Goal: Task Accomplishment & Management: Manage account settings

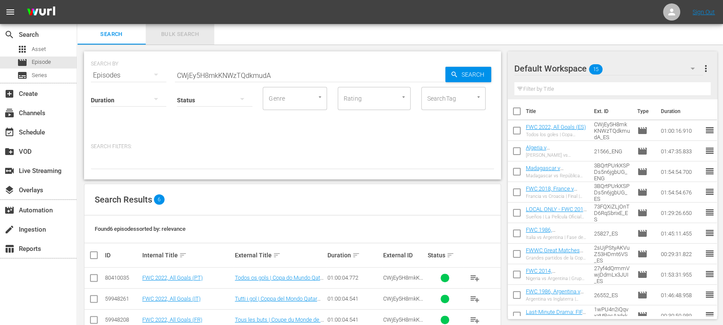
click at [177, 33] on span "Bulk Search" at bounding box center [180, 35] width 58 height 10
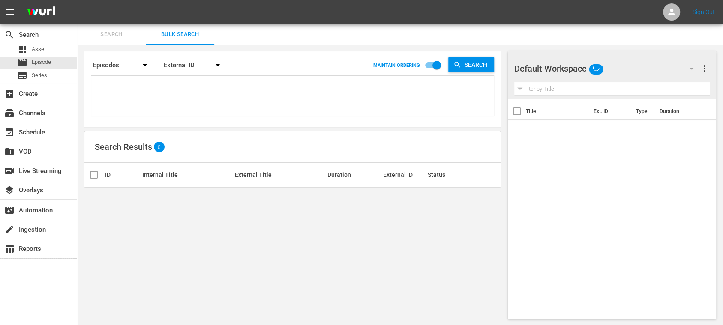
click at [144, 91] on textarea at bounding box center [293, 97] width 400 height 39
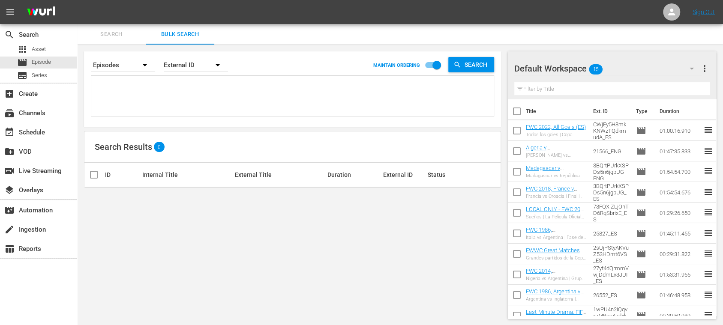
paste textarea "135550_DE 5eb84476-609f-4ce9-a604-3baa2f4b164b_DE 14939_DE 3HnOsDXJUiKDfrJ2WKip…"
type textarea "135550_DE 5eb84476-609f-4ce9-a604-3baa2f4b164b_DE 14939_DE 3HnOsDXJUiKDfrJ2WKip…"
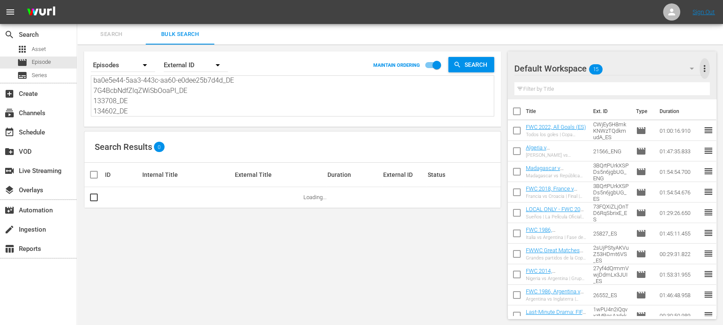
click at [706, 70] on span "more_vert" at bounding box center [705, 68] width 10 height 10
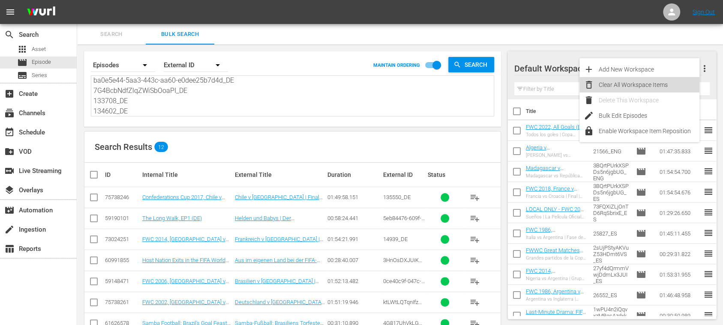
click at [655, 83] on div "Clear All Workspace Items" at bounding box center [649, 84] width 101 height 15
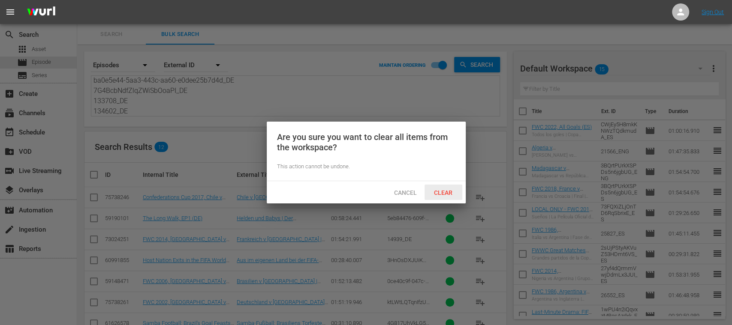
drag, startPoint x: 448, startPoint y: 189, endPoint x: 395, endPoint y: 189, distance: 52.3
click at [448, 188] on div "Clear" at bounding box center [443, 193] width 38 height 16
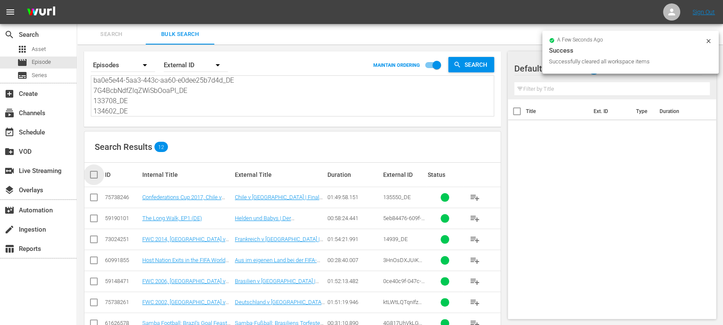
click at [99, 173] on input "checkbox" at bounding box center [97, 175] width 17 height 10
checkbox input "true"
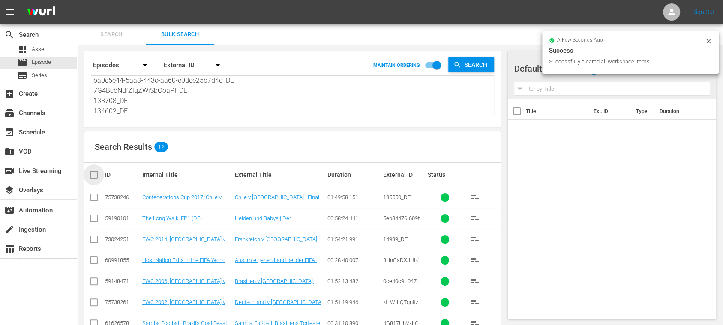
checkbox input "true"
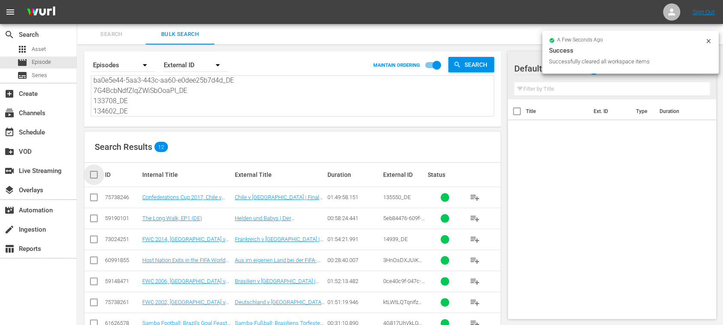
checkbox input "true"
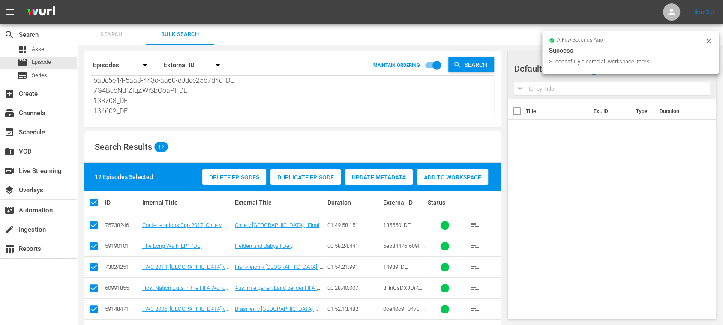
click at [441, 174] on span "Add to Workspace" at bounding box center [452, 177] width 71 height 7
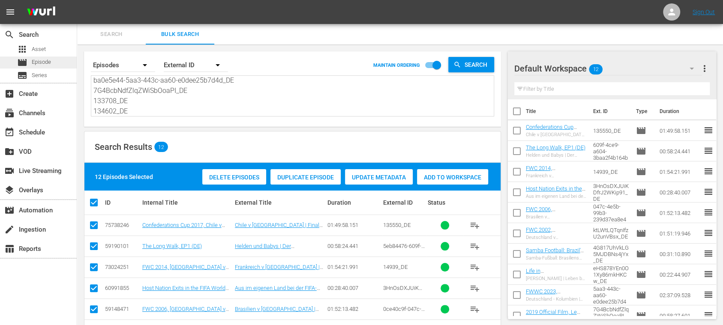
click at [46, 63] on span "Episode" at bounding box center [41, 62] width 19 height 9
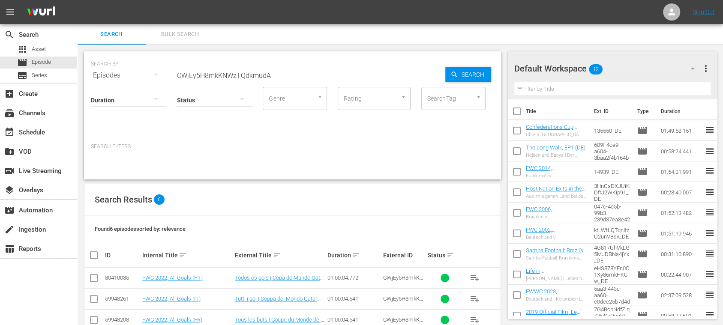
click at [184, 30] on span "Bulk Search" at bounding box center [180, 35] width 58 height 10
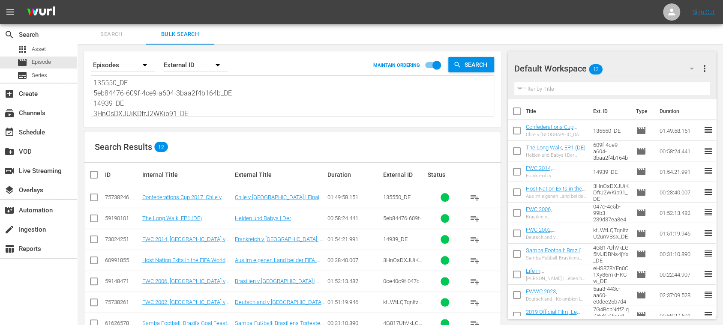
scroll to position [94, 0]
drag, startPoint x: 96, startPoint y: 84, endPoint x: 277, endPoint y: 145, distance: 191.6
click at [277, 145] on div "Search By Episodes Order By External ID MAINTAIN ORDERING Search 135550_DE 5eb8…" at bounding box center [292, 250] width 431 height 411
type textarea "1"
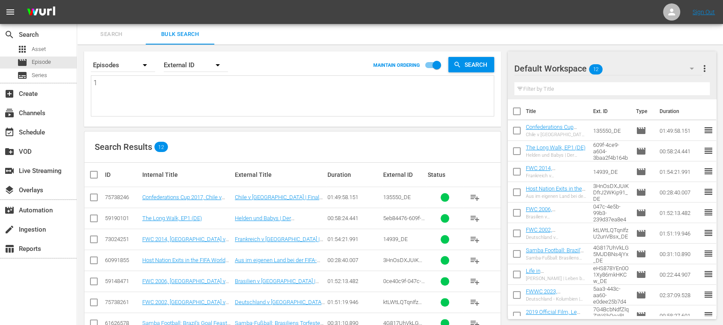
scroll to position [0, 0]
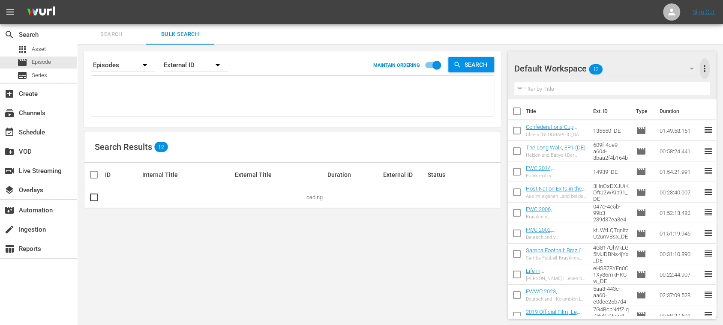
click at [703, 67] on span "more_vert" at bounding box center [705, 68] width 10 height 10
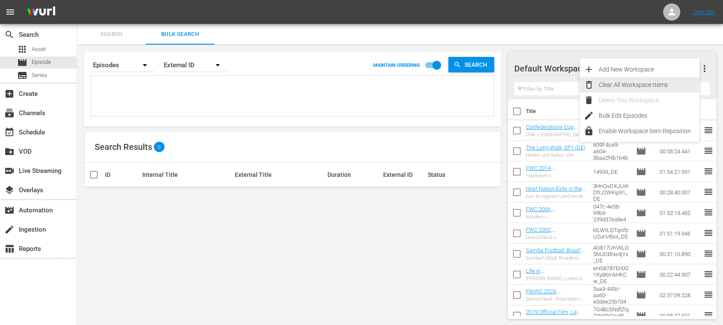
click at [661, 87] on div "Clear All Workspace Items" at bounding box center [649, 84] width 101 height 15
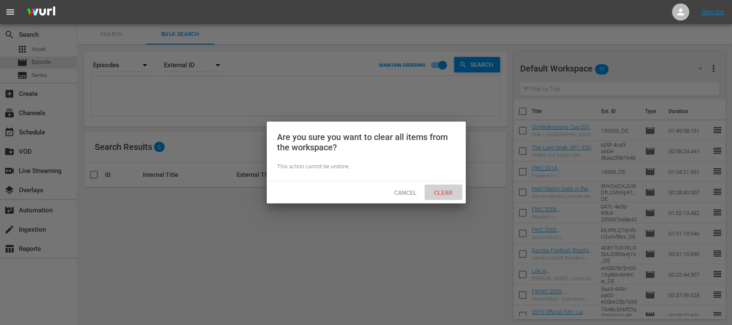
drag, startPoint x: 454, startPoint y: 193, endPoint x: 443, endPoint y: 191, distance: 10.9
click at [454, 193] on span "Clear" at bounding box center [443, 192] width 32 height 7
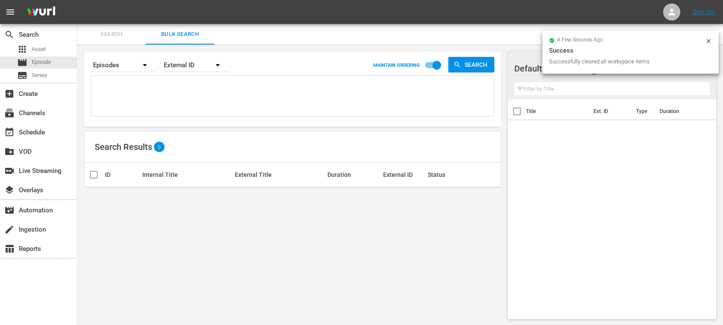
click at [176, 92] on textarea at bounding box center [293, 97] width 400 height 39
paste textarea "1548240_DE b20cc80d-218f-42b5-9a0e-936fa2827a65_DE 3N9LVM36tFG1iF7iEScIwB_DE 2j…"
type textarea "1548240_DE b20cc80d-218f-42b5-9a0e-936fa2827a65_DE 3N9LVM36tFG1iF7iEScIwB_DE 2j…"
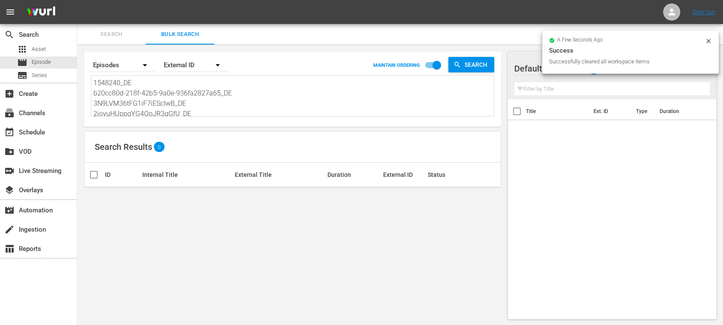
type textarea "1548240_DE b20cc80d-218f-42b5-9a0e-936fa2827a65_DE 3N9LVM36tFG1iF7iEScIwB_DE 2j…"
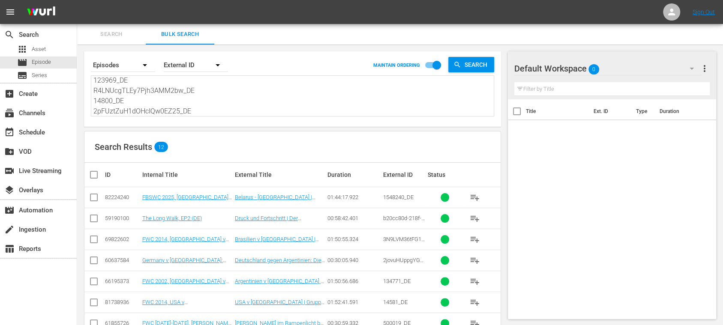
type textarea "1548240_DE b20cc80d-218f-42b5-9a0e-936fa2827a65_DE 3N9LVM36tFG1iF7iEScIwB_DE 2j…"
drag, startPoint x: 93, startPoint y: 174, endPoint x: 370, endPoint y: 192, distance: 277.5
click at [94, 174] on input "checkbox" at bounding box center [97, 175] width 17 height 10
checkbox input "true"
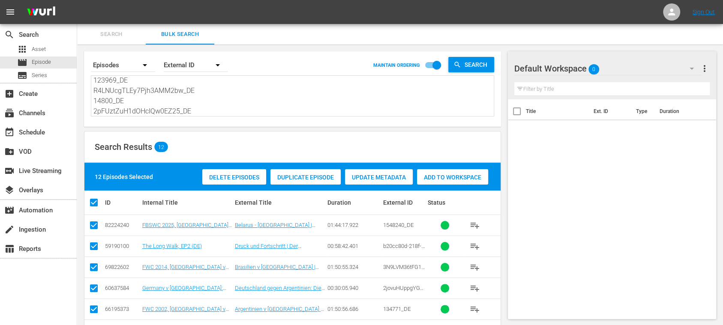
checkbox input "true"
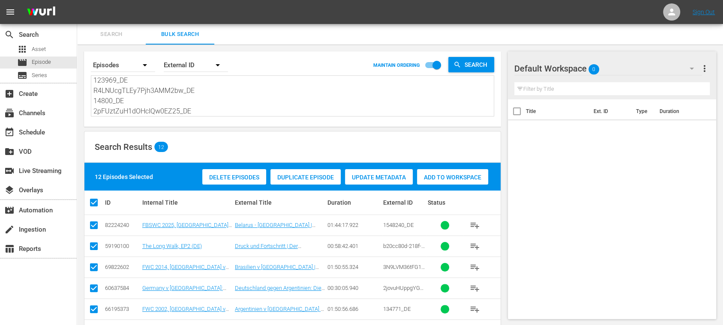
checkbox input "true"
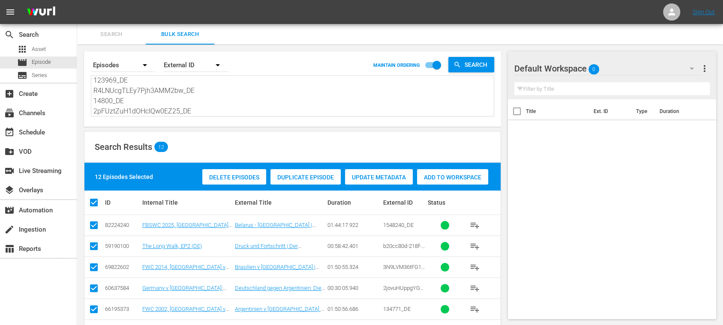
checkbox input "true"
click at [456, 174] on span "Add to Workspace" at bounding box center [452, 177] width 71 height 7
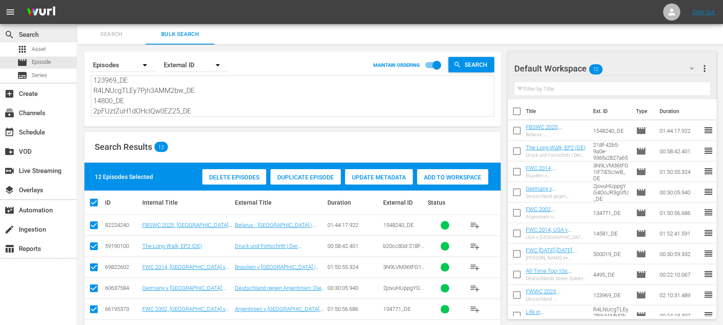
scroll to position [0, 0]
drag, startPoint x: 197, startPoint y: 103, endPoint x: 0, endPoint y: 11, distance: 217.7
click at [0, 11] on div "menu Sign Out search Search apps Asset movie Episode subtitles Series add_box C…" at bounding box center [361, 241] width 723 height 483
paste textarea "39662_DE b20cc80d-218f-42b5-9a0e-936fa2827a65_DE 3N9LVM36tFG1iF7iEScIwB_DE 2jov…"
type textarea "39662_DE b20cc80d-218f-42b5-9a0e-936fa2827a65_DE 3N9LVM36tFG1iF7iEScIwB_DE 2jov…"
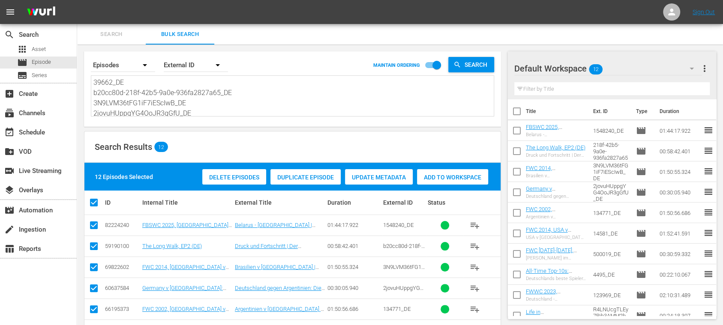
type textarea "39662_DE b20cc80d-218f-42b5-9a0e-936fa2827a65_DE 3N9LVM36tFG1iF7iEScIwB_DE 2jov…"
drag, startPoint x: 17, startPoint y: 15, endPoint x: 57, endPoint y: 31, distance: 42.5
click at [27, 19] on div "menu" at bounding box center [35, 12] width 70 height 24
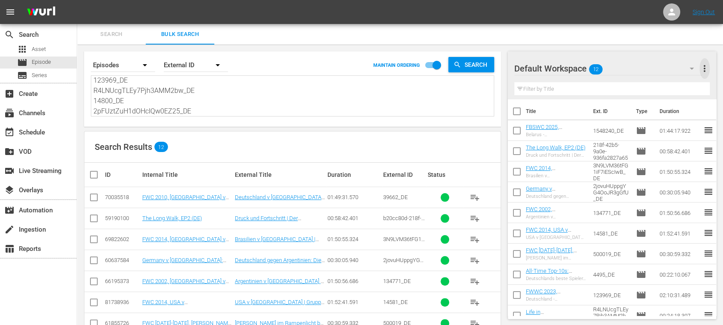
click at [706, 68] on span "more_vert" at bounding box center [705, 68] width 10 height 10
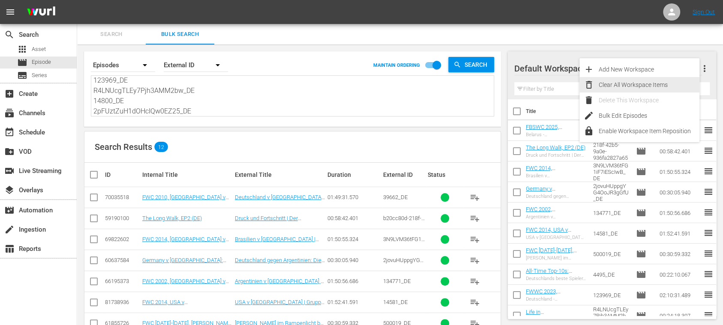
drag, startPoint x: 636, startPoint y: 86, endPoint x: 537, endPoint y: 122, distance: 105.4
click at [636, 86] on div "Clear All Workspace Items" at bounding box center [649, 84] width 101 height 15
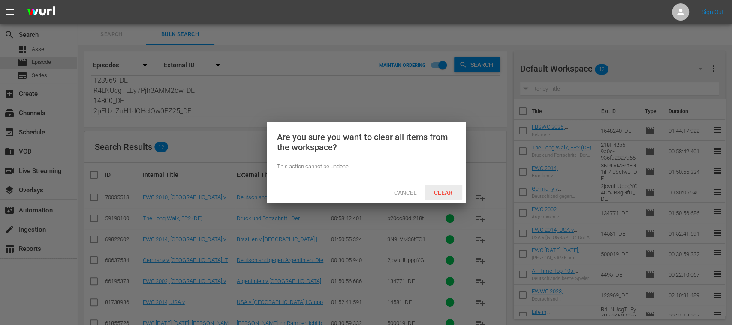
click at [442, 191] on span "Clear" at bounding box center [443, 192] width 32 height 7
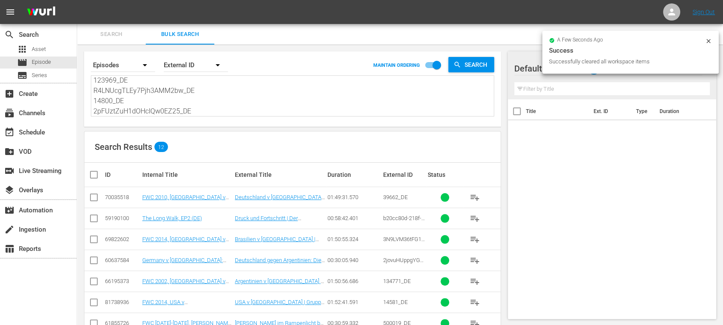
click at [94, 174] on input "checkbox" at bounding box center [97, 175] width 17 height 10
checkbox input "true"
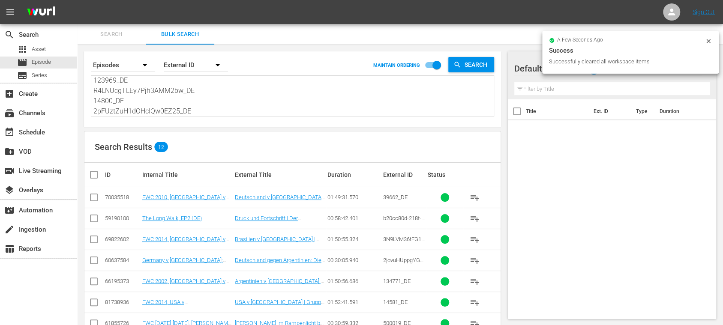
checkbox input "true"
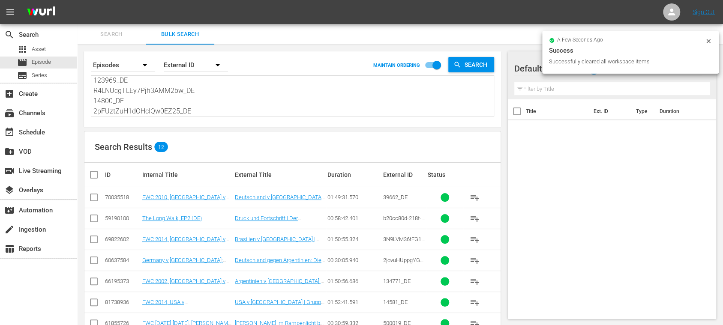
checkbox input "true"
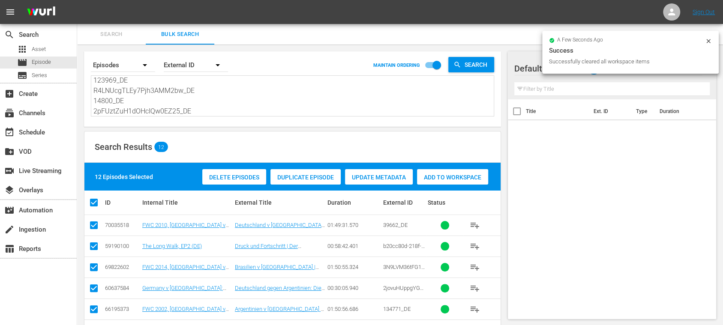
click at [437, 175] on span "Add to Workspace" at bounding box center [452, 177] width 71 height 7
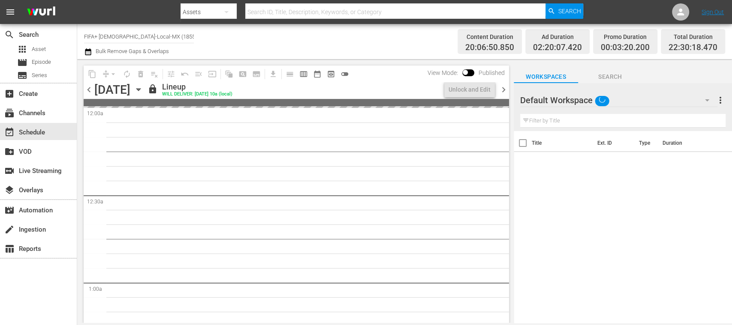
click at [160, 36] on input "FIFA+ Spanish-Local-MX (1855)" at bounding box center [139, 36] width 110 height 21
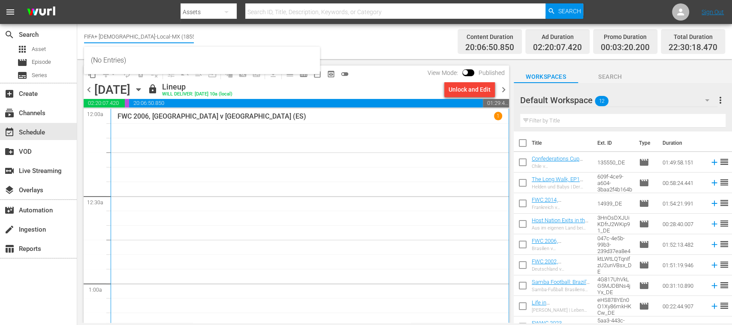
drag, startPoint x: 171, startPoint y: 34, endPoint x: 114, endPoint y: 37, distance: 56.2
click at [114, 37] on input "FIFA+ Spanish-Local-MX (1855)" at bounding box center [139, 36] width 110 height 21
click at [341, 181] on div "FWC 2006, Argentina v Mexico (ES) 1" at bounding box center [309, 251] width 385 height 278
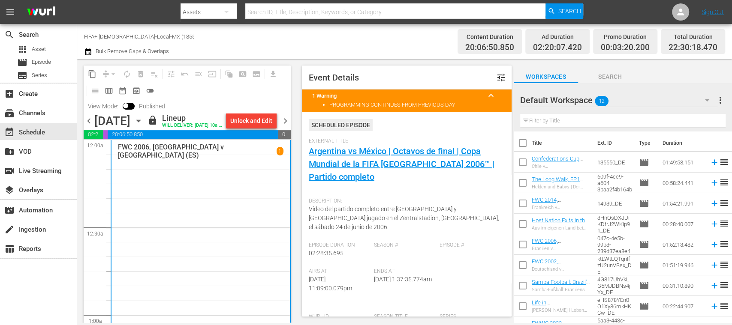
click at [285, 126] on span "chevron_right" at bounding box center [285, 121] width 11 height 11
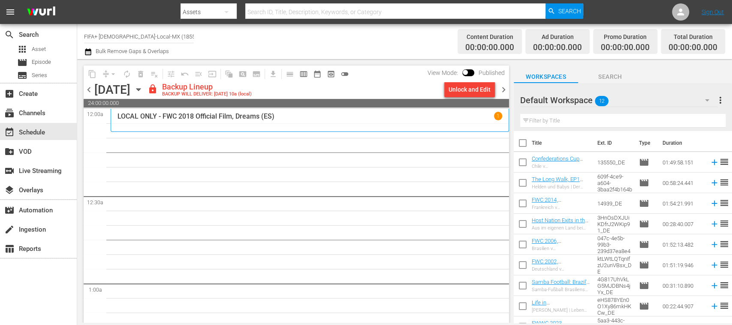
click at [90, 92] on span "chevron_left" at bounding box center [89, 89] width 11 height 11
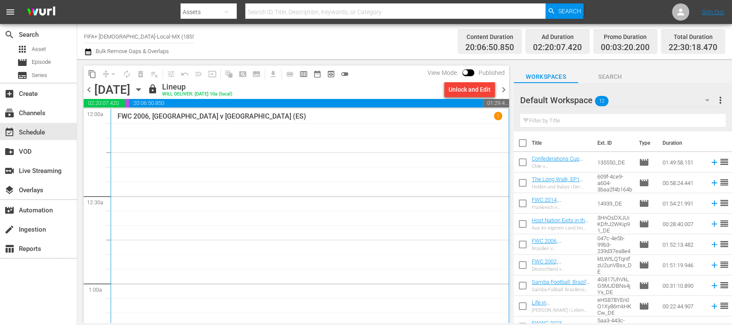
click at [465, 93] on div "Unlock and Edit" at bounding box center [469, 89] width 42 height 15
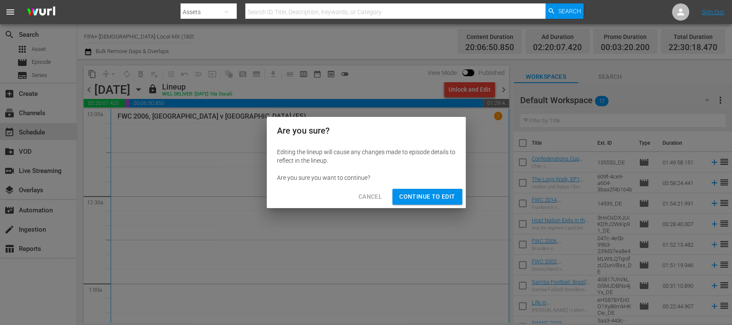
click at [450, 193] on span "Continue to Edit" at bounding box center [427, 197] width 56 height 11
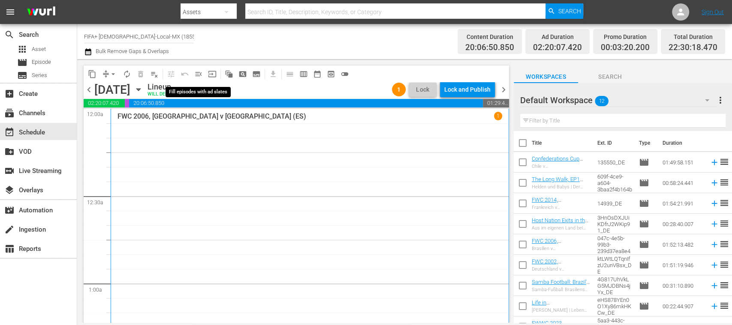
click at [197, 73] on span "menu_open" at bounding box center [198, 74] width 9 height 9
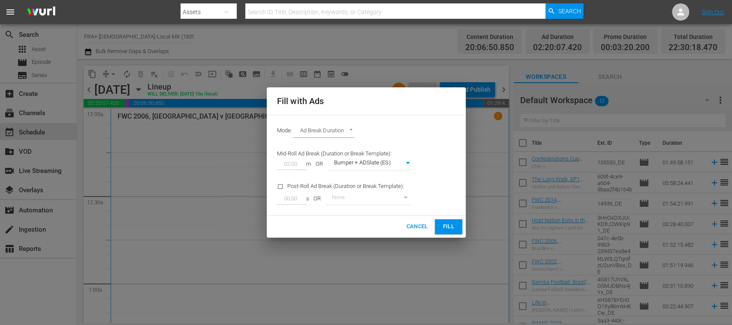
click at [445, 225] on span "Fill" at bounding box center [449, 227] width 14 height 10
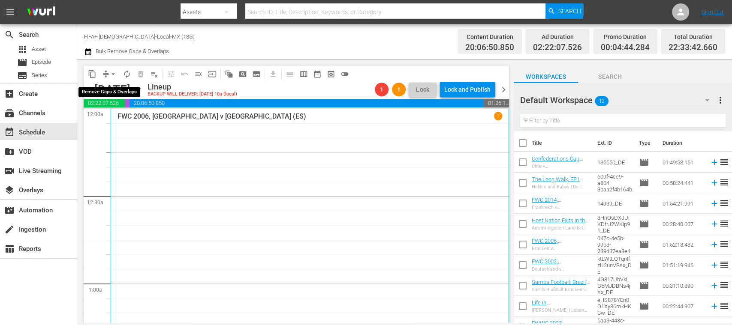
click at [111, 74] on span "arrow_drop_down" at bounding box center [113, 74] width 9 height 9
click at [135, 122] on li "Align to End of Previous Day" at bounding box center [114, 120] width 90 height 14
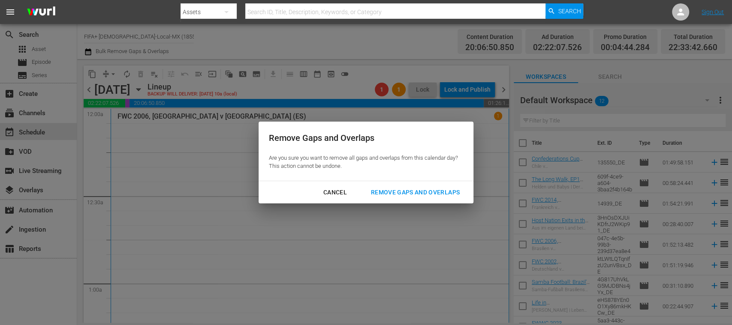
click at [391, 189] on div "Remove Gaps and Overlaps" at bounding box center [415, 192] width 102 height 11
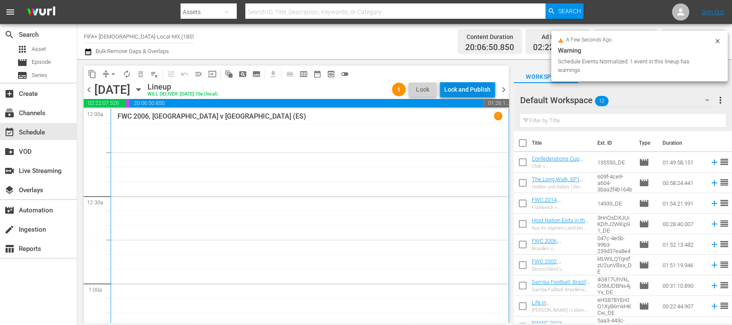
click at [469, 88] on div "Lock and Publish" at bounding box center [467, 89] width 46 height 15
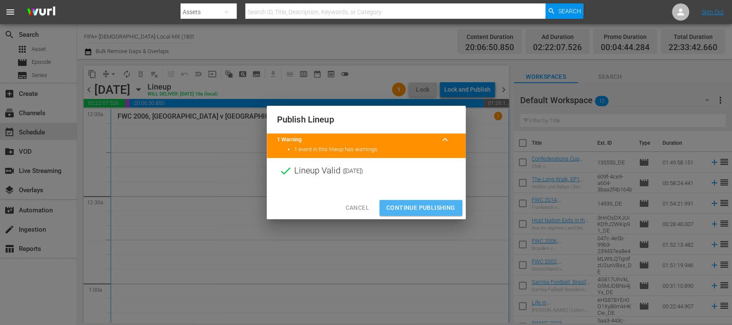
click at [435, 209] on span "Continue Publishing" at bounding box center [420, 208] width 69 height 11
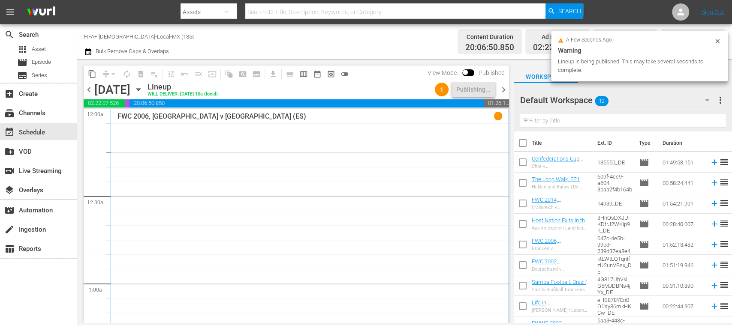
drag, startPoint x: 135, startPoint y: 37, endPoint x: 196, endPoint y: 38, distance: 61.3
click at [196, 38] on div "Channel Title FIFA+ Spanish-Local-MX (1855) Bulk Remove Gaps & Overlaps" at bounding box center [258, 41] width 349 height 31
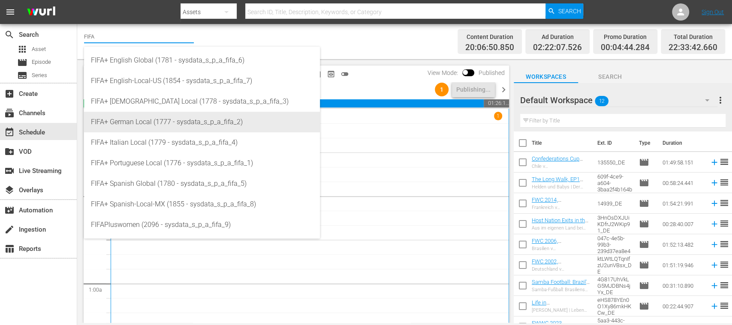
click at [166, 119] on div "FIFA+ German Local (1777 - sysdata_s_p_a_fifa_2)" at bounding box center [202, 122] width 222 height 21
type input "FIFA+ German Local (1777 - sysdata_s_p_a_fifa_2)"
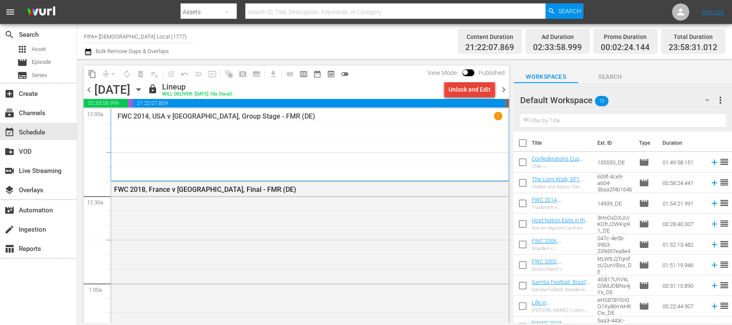
click at [482, 95] on div "Unlock and Edit" at bounding box center [469, 89] width 42 height 15
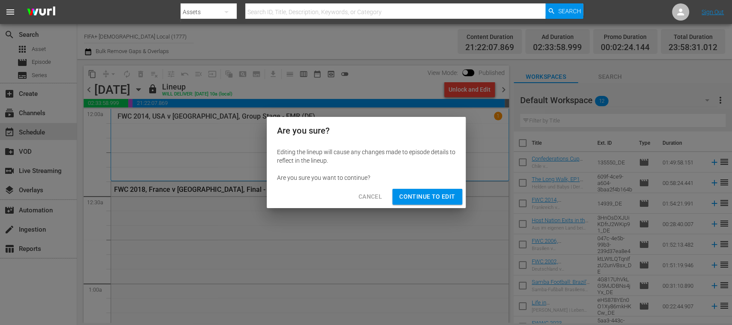
click at [448, 193] on span "Continue to Edit" at bounding box center [427, 197] width 56 height 11
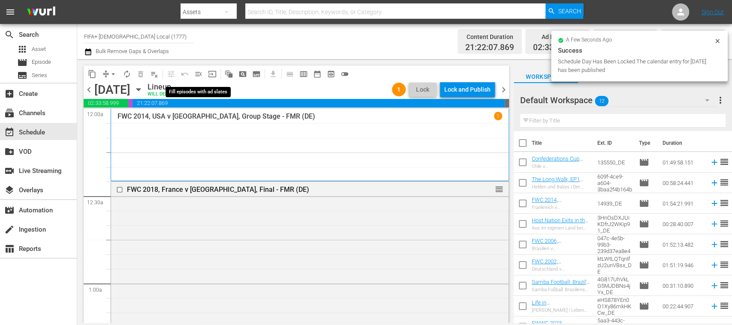
click at [198, 75] on span "menu_open" at bounding box center [198, 74] width 9 height 9
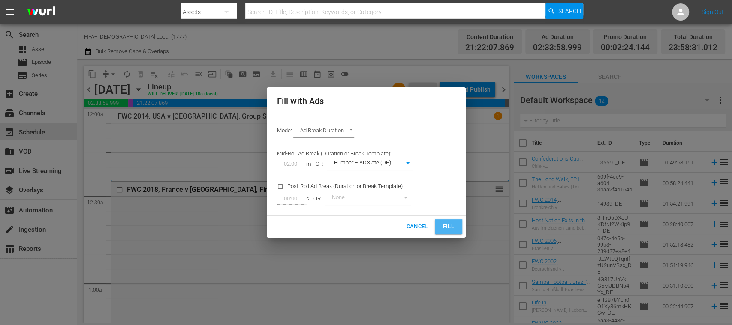
click at [454, 227] on span "Fill" at bounding box center [449, 227] width 14 height 10
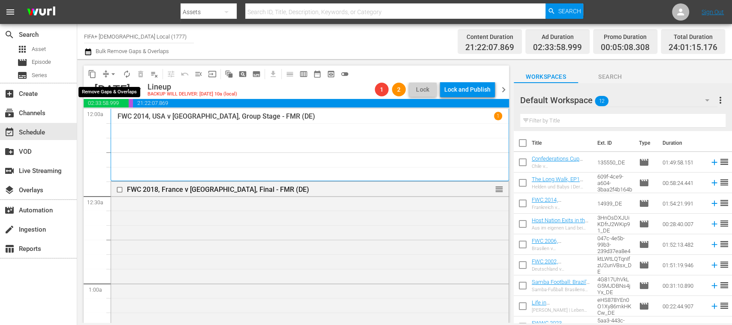
click at [114, 75] on span "arrow_drop_down" at bounding box center [113, 74] width 9 height 9
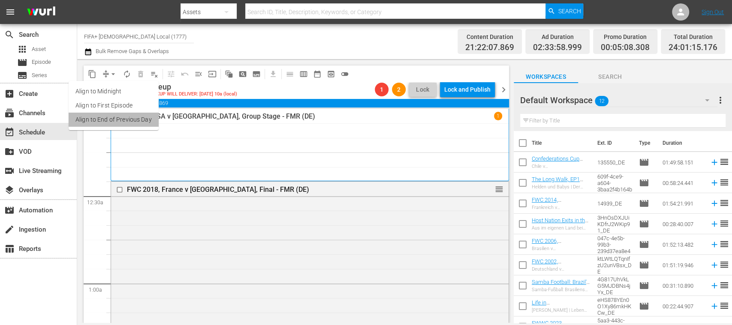
click at [137, 117] on li "Align to End of Previous Day" at bounding box center [114, 120] width 90 height 14
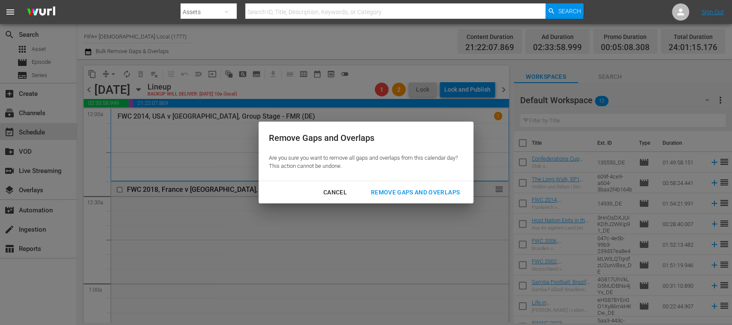
click at [443, 192] on div "Remove Gaps and Overlaps" at bounding box center [415, 192] width 102 height 11
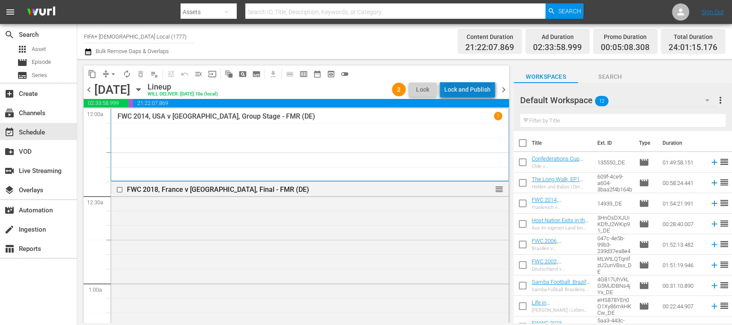
click at [475, 93] on div "Lock and Publish" at bounding box center [467, 89] width 46 height 15
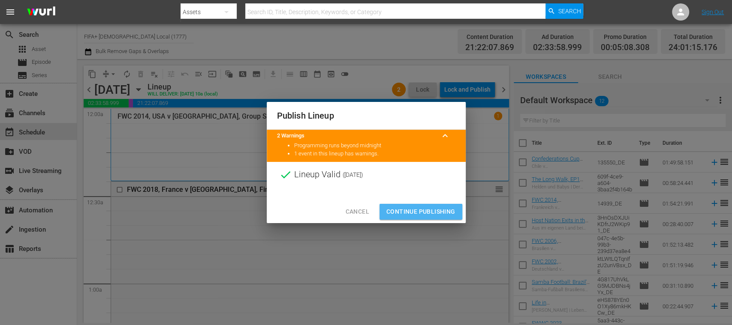
click at [437, 208] on span "Continue Publishing" at bounding box center [420, 212] width 69 height 11
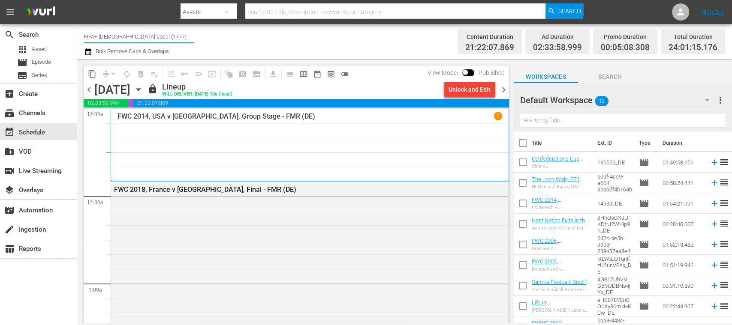
drag, startPoint x: 111, startPoint y: 37, endPoint x: 213, endPoint y: 38, distance: 101.6
click at [213, 38] on div "Channel Title FIFA+ German Local (1777) Bulk Remove Gaps & Overlaps" at bounding box center [258, 41] width 349 height 31
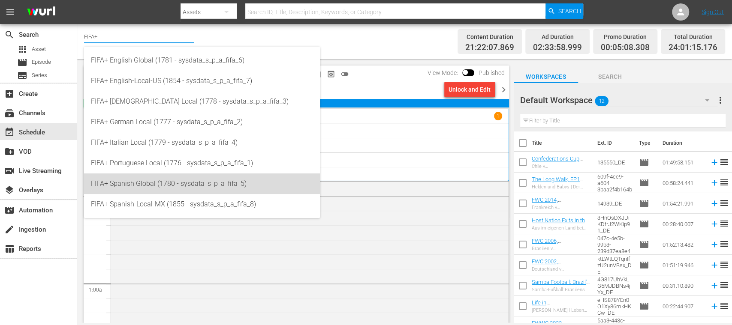
click at [175, 181] on div "FIFA+ Spanish Global (1780 - sysdata_s_p_a_fifa_5)" at bounding box center [202, 184] width 222 height 21
type input "FIFA+ Spanish Global (1780 - sysdata_s_p_a_fifa_5)"
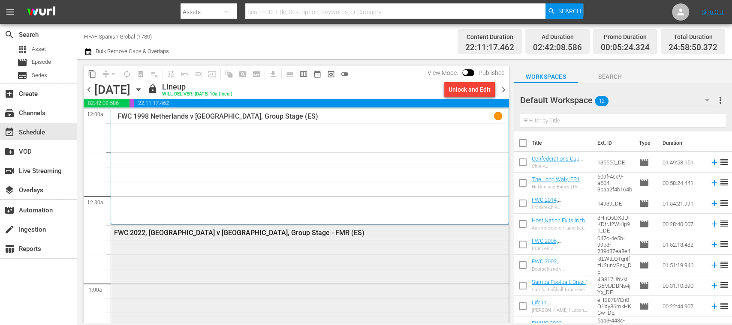
click at [285, 233] on div "FWC 2022, Argentina v Mexico, Group Stage - FMR (ES)" at bounding box center [286, 233] width 345 height 8
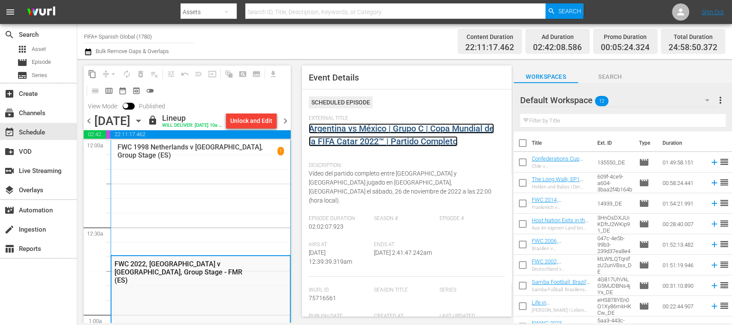
click at [368, 132] on link "Argentina vs México | Grupo C | Copa Mundial de la FIFA Catar 2022™ | Partido C…" at bounding box center [401, 134] width 185 height 23
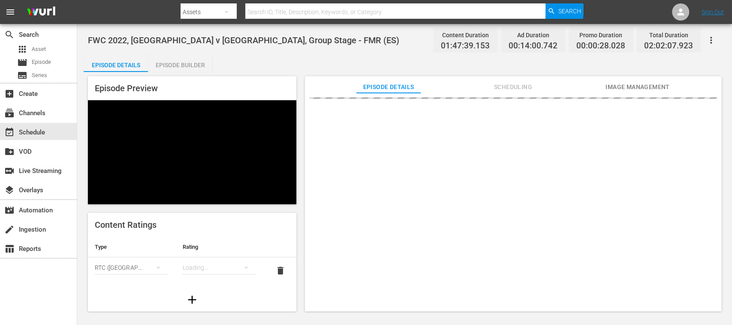
click at [193, 66] on div "Episode Builder" at bounding box center [180, 65] width 64 height 21
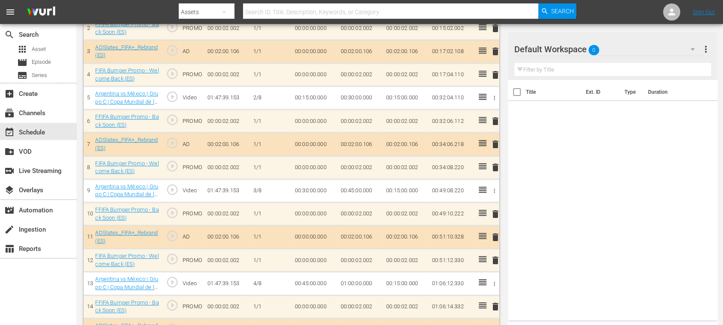
scroll to position [150, 0]
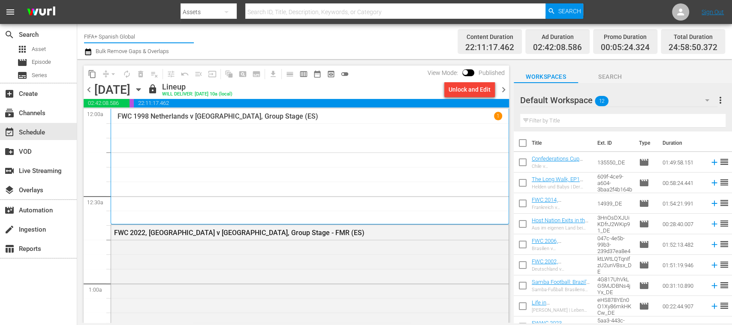
drag, startPoint x: 102, startPoint y: 33, endPoint x: 183, endPoint y: 33, distance: 81.0
click at [183, 33] on input "FIFA+ Spanish Global" at bounding box center [139, 36] width 110 height 21
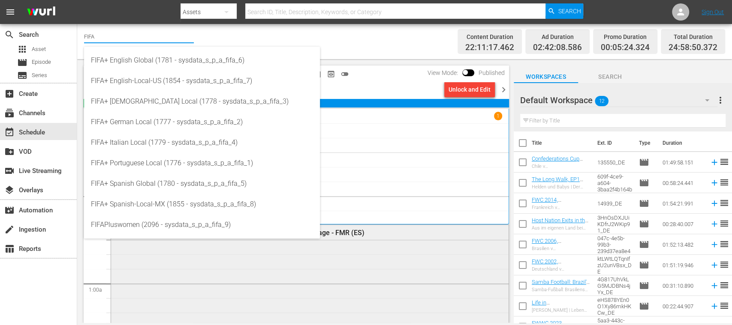
type input "FIFA"
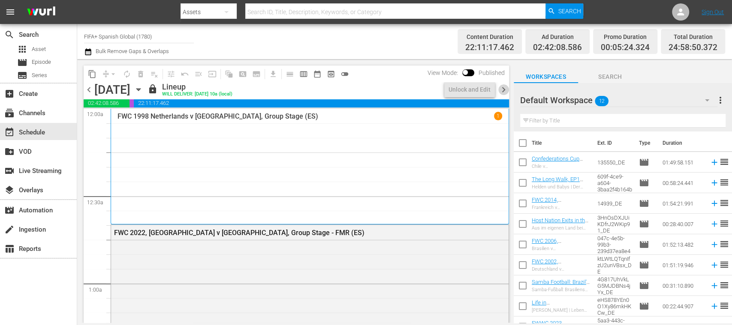
click at [503, 92] on span "chevron_right" at bounding box center [503, 89] width 11 height 11
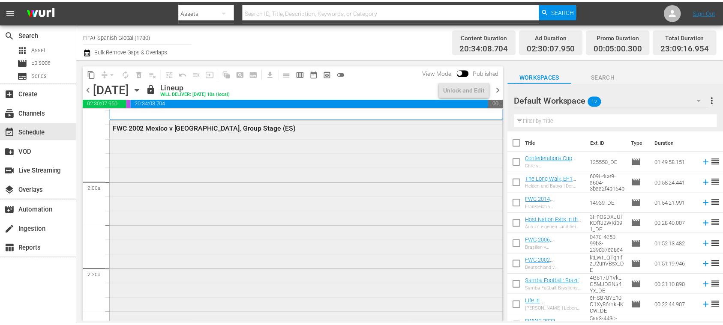
scroll to position [610, 0]
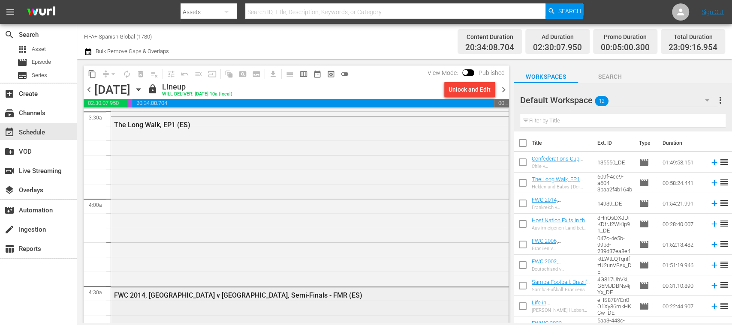
click at [244, 295] on div "FWC 2014, Netherlands v Argentina, Semi-Finals - FMR (ES)" at bounding box center [286, 296] width 345 height 8
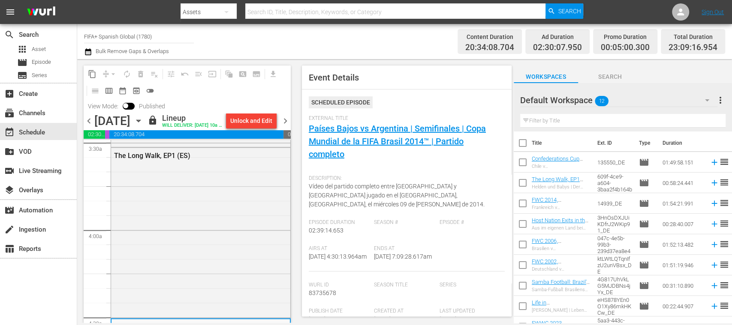
click at [425, 123] on div "External Title Países Bajos vs Argentina | Semifinales | Copa Mundial de la FIF…" at bounding box center [407, 143] width 196 height 56
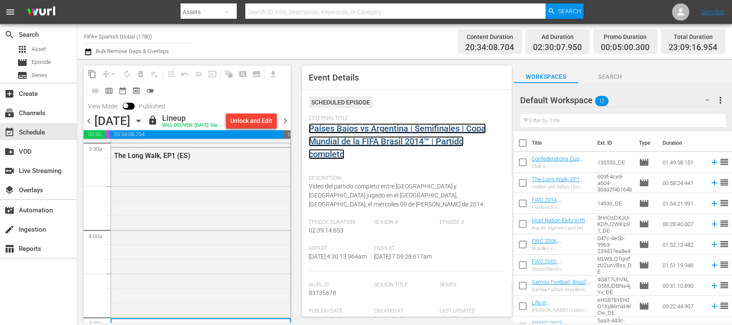
click at [421, 128] on link "Países Bajos vs Argentina | Semifinales | Copa Mundial de la FIFA Brasil 2014™ …" at bounding box center [397, 141] width 177 height 36
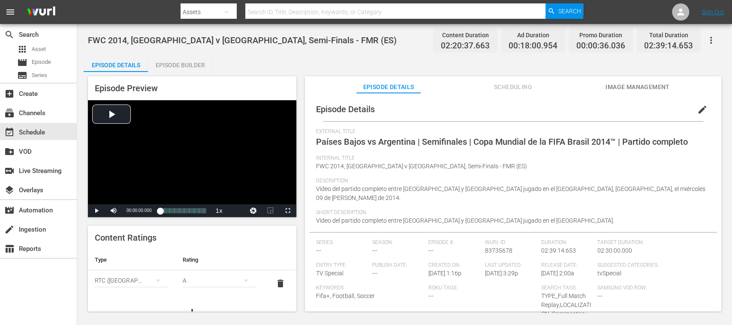
click at [182, 69] on div "Episode Builder" at bounding box center [180, 65] width 64 height 21
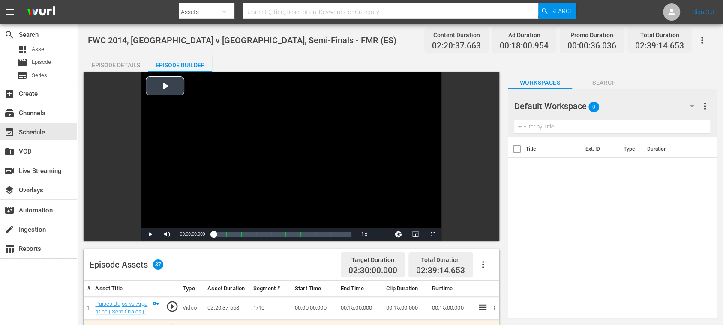
scroll to position [152, 0]
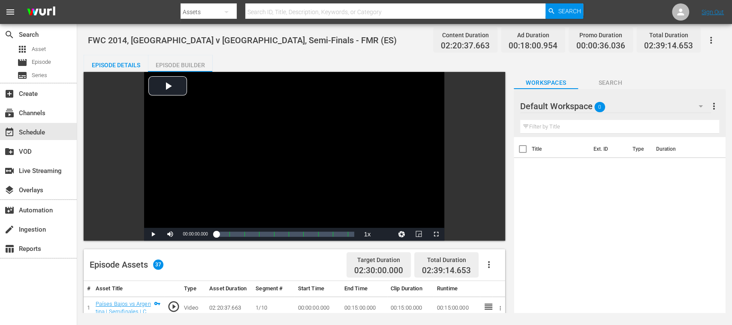
drag, startPoint x: 628, startPoint y: 163, endPoint x: 626, endPoint y: 169, distance: 5.8
click at [628, 165] on div "Title Ext. ID Type Duration" at bounding box center [620, 226] width 212 height 178
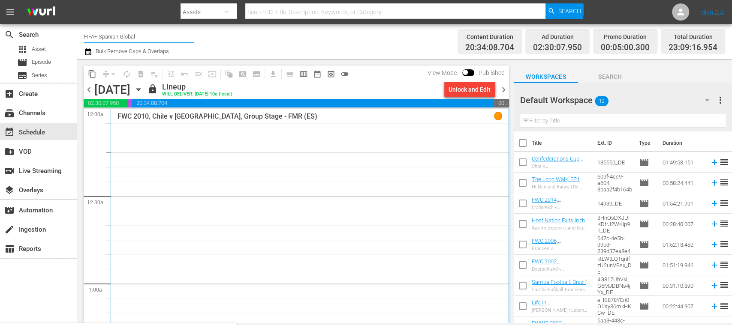
drag, startPoint x: 98, startPoint y: 34, endPoint x: 174, endPoint y: 36, distance: 75.5
click at [174, 36] on input "FIFA+ Spanish Global" at bounding box center [139, 36] width 110 height 21
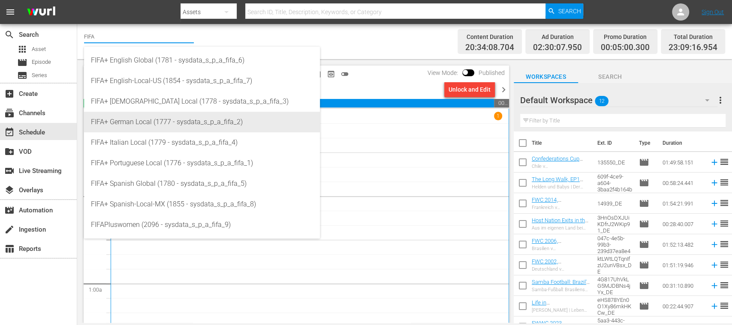
drag, startPoint x: 165, startPoint y: 116, endPoint x: 316, endPoint y: 156, distance: 155.8
click at [167, 116] on div "FIFA+ German Local (1777 - sysdata_s_p_a_fifa_2)" at bounding box center [202, 122] width 222 height 21
type input "FIFA+ German Local (1777 - sysdata_s_p_a_fifa_2)"
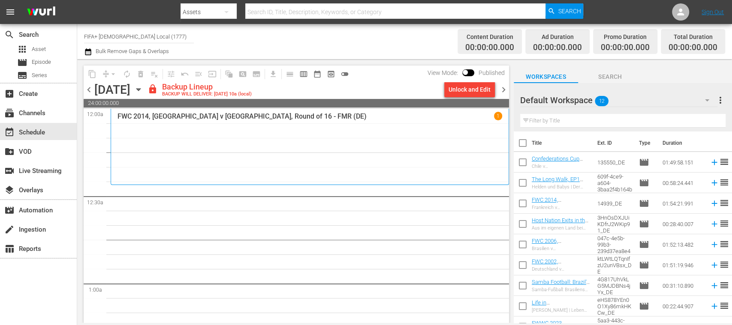
click at [484, 92] on div "Unlock and Edit" at bounding box center [469, 89] width 42 height 15
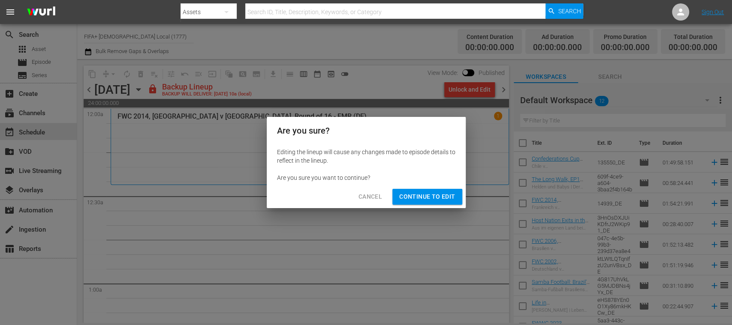
click at [453, 196] on span "Continue to Edit" at bounding box center [427, 197] width 56 height 11
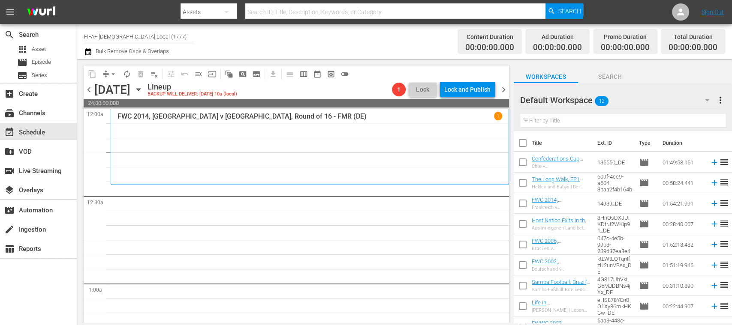
click at [523, 142] on input "checkbox" at bounding box center [523, 145] width 18 height 18
checkbox input "true"
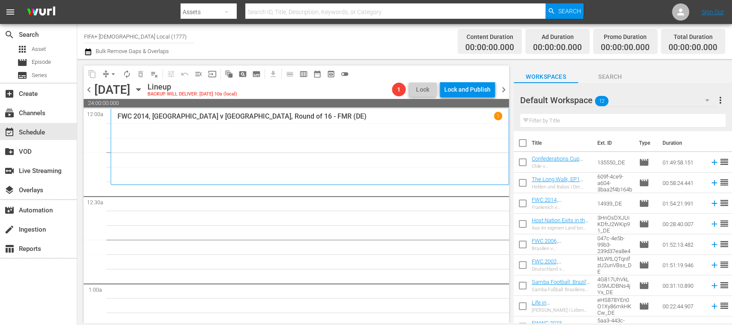
checkbox input "true"
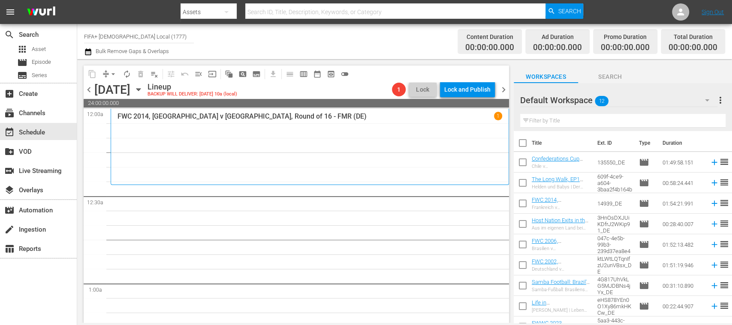
checkbox input "true"
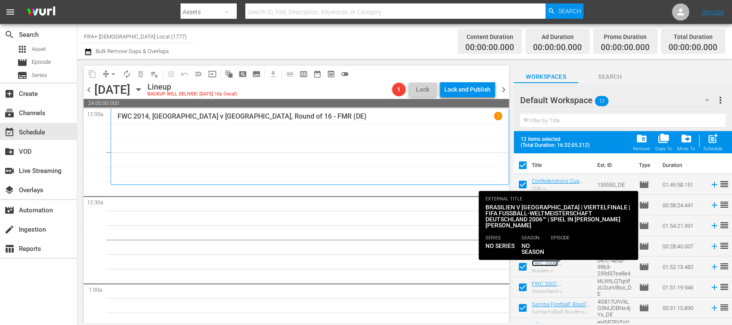
click at [574, 264] on link "FWC 2006, Brazil v France (DE)" at bounding box center [560, 273] width 56 height 26
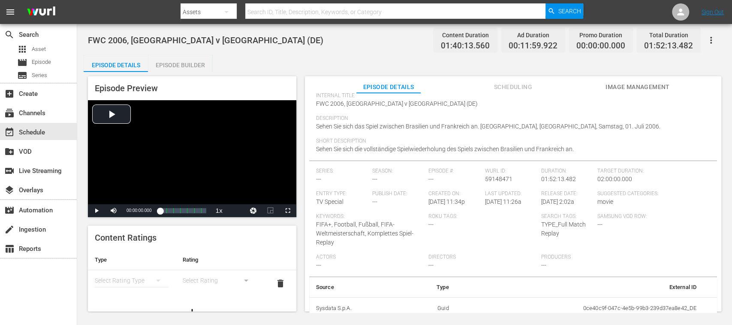
scroll to position [79, 0]
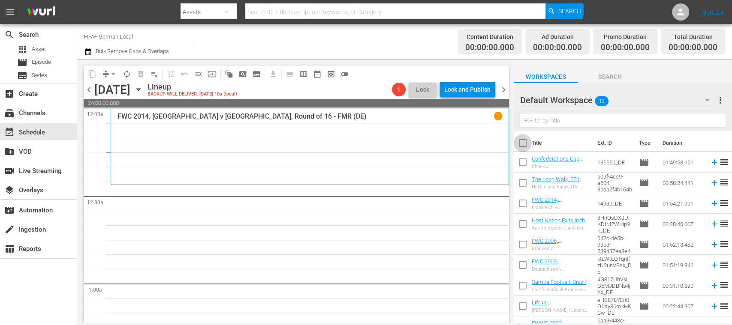
click at [521, 144] on input "checkbox" at bounding box center [523, 145] width 18 height 18
checkbox input "true"
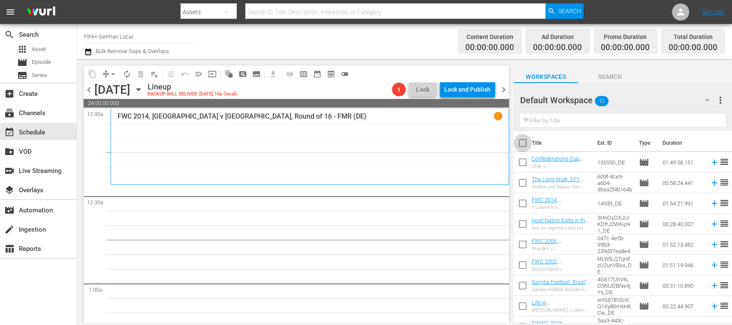
checkbox input "true"
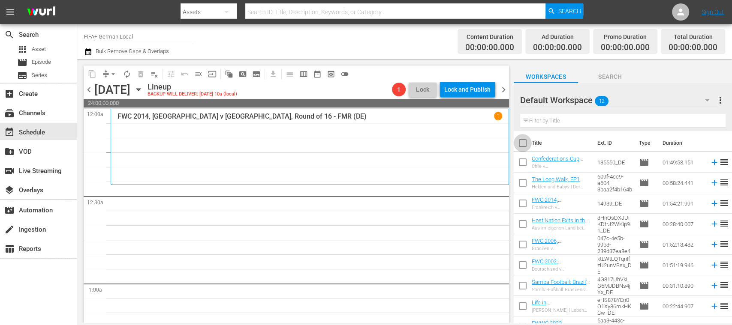
checkbox input "true"
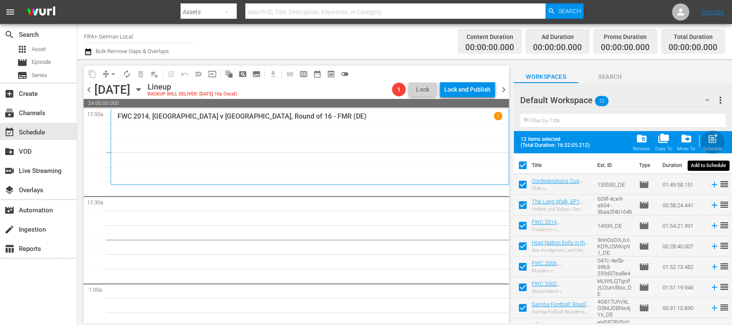
click at [712, 141] on span "post_add" at bounding box center [713, 139] width 12 height 12
checkbox input "false"
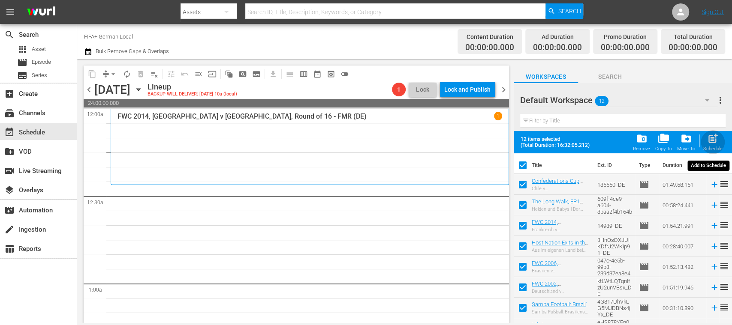
checkbox input "false"
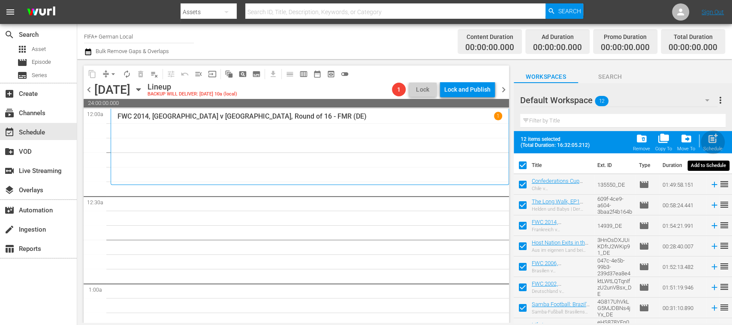
checkbox input "false"
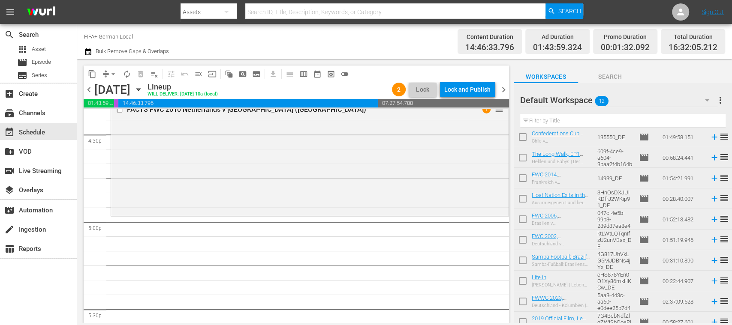
scroll to position [26, 0]
click at [709, 240] on icon at bounding box center [713, 238] width 9 height 9
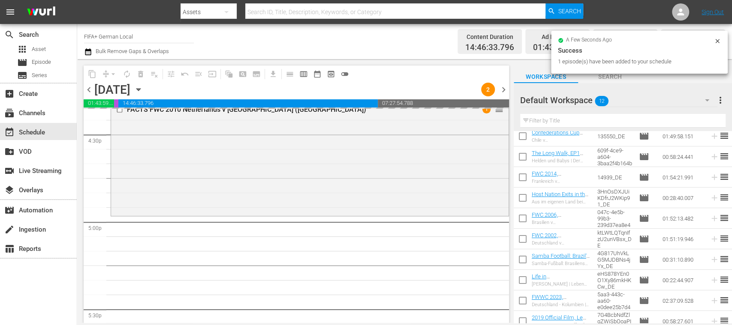
scroll to position [0, 0]
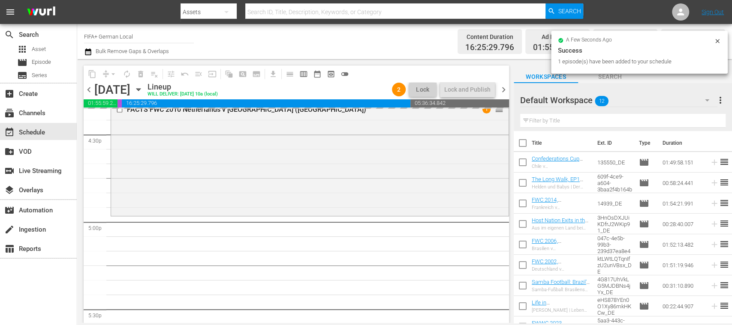
click at [521, 165] on input "checkbox" at bounding box center [523, 164] width 18 height 18
checkbox input "true"
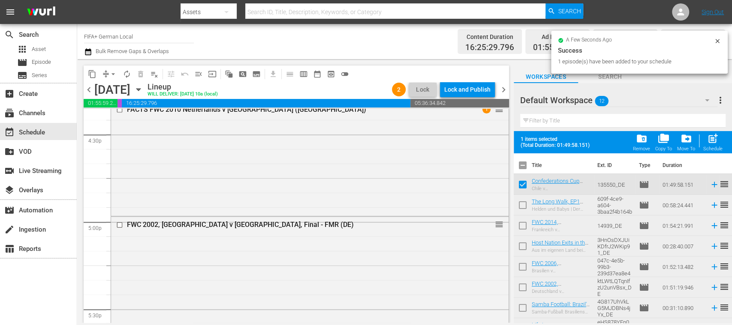
click at [520, 207] on input "checkbox" at bounding box center [523, 207] width 18 height 18
checkbox input "true"
click at [522, 225] on input "checkbox" at bounding box center [523, 228] width 18 height 18
checkbox input "true"
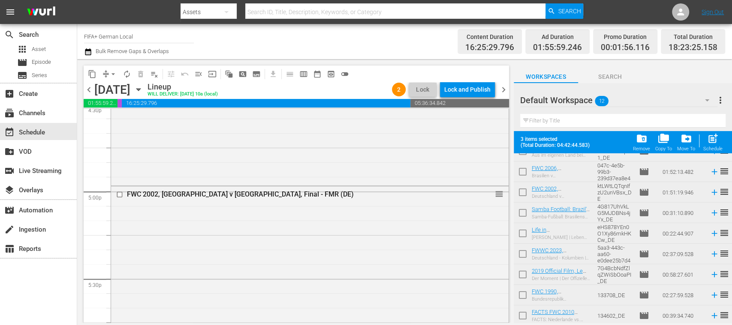
scroll to position [97, 0]
drag, startPoint x: 520, startPoint y: 292, endPoint x: 598, endPoint y: 266, distance: 81.9
click at [521, 292] on input "checkbox" at bounding box center [523, 295] width 18 height 18
checkbox input "true"
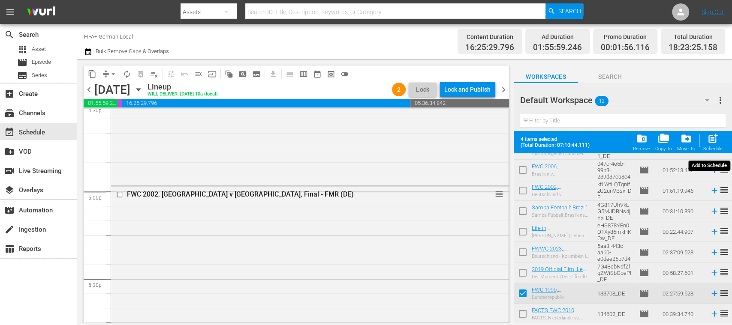
click at [712, 145] on div "post_add Schedule" at bounding box center [712, 142] width 19 height 19
checkbox input "false"
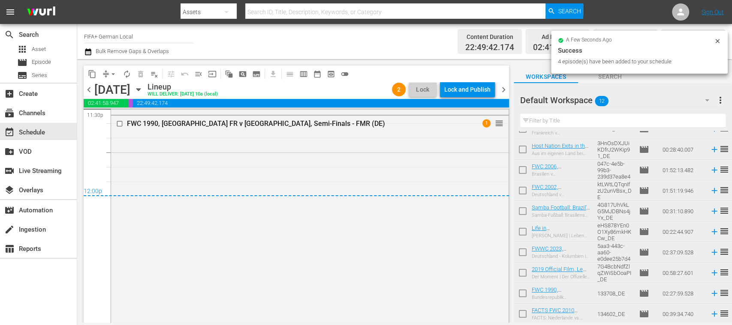
scroll to position [4334, 0]
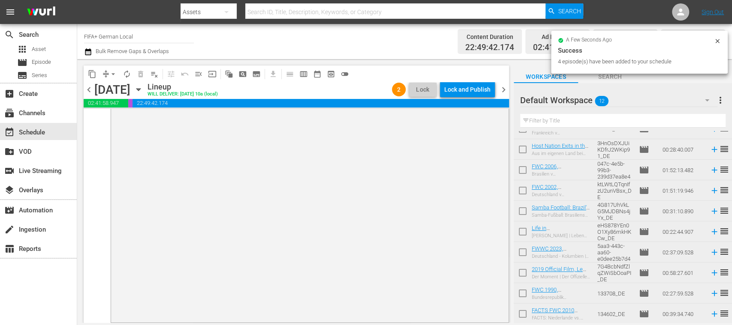
click at [492, 86] on button "Lock and Publish" at bounding box center [467, 89] width 55 height 15
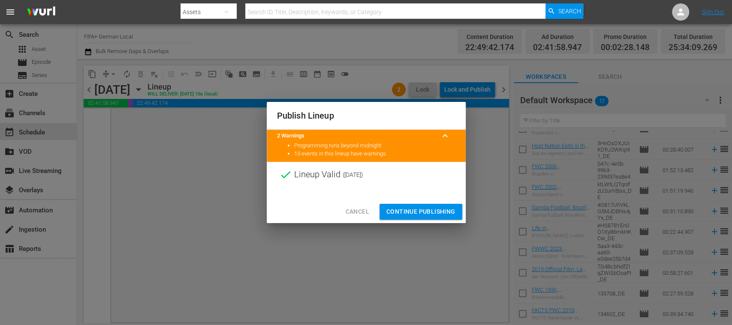
click at [427, 215] on span "Continue Publishing" at bounding box center [420, 212] width 69 height 11
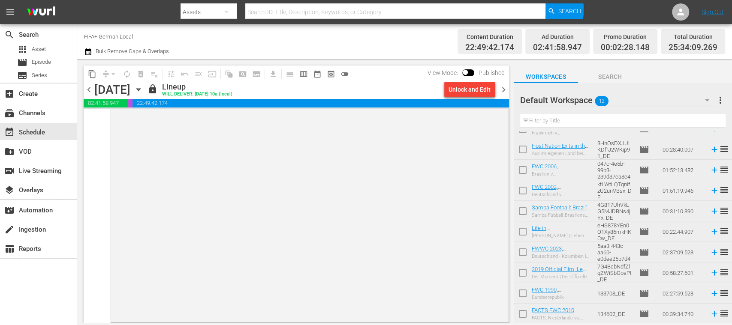
scroll to position [0, 0]
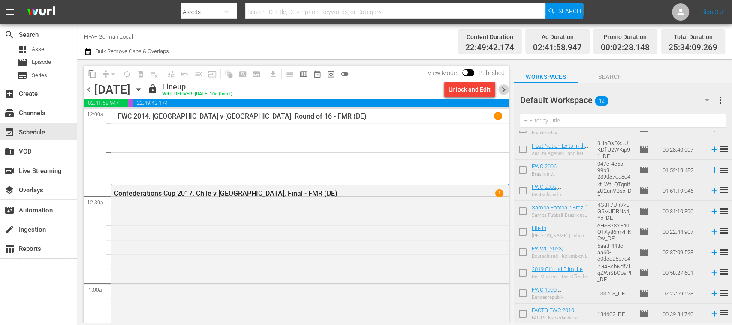
click at [502, 87] on span "chevron_right" at bounding box center [503, 89] width 11 height 11
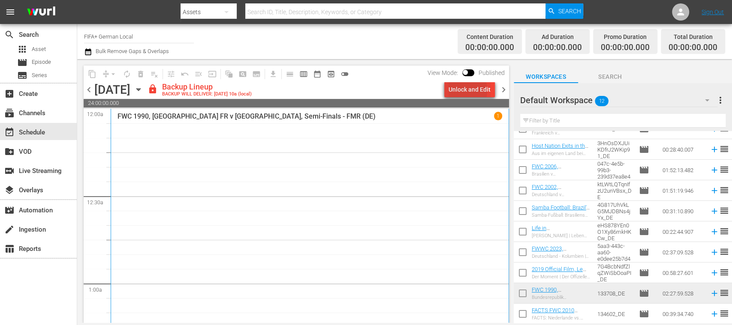
click at [458, 90] on div "Unlock and Edit" at bounding box center [469, 89] width 42 height 15
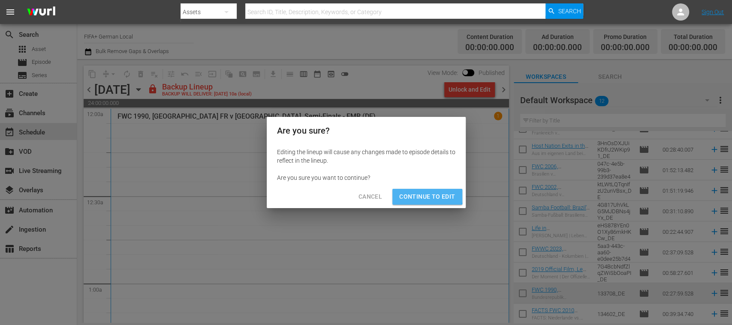
click at [426, 196] on span "Continue to Edit" at bounding box center [427, 197] width 56 height 11
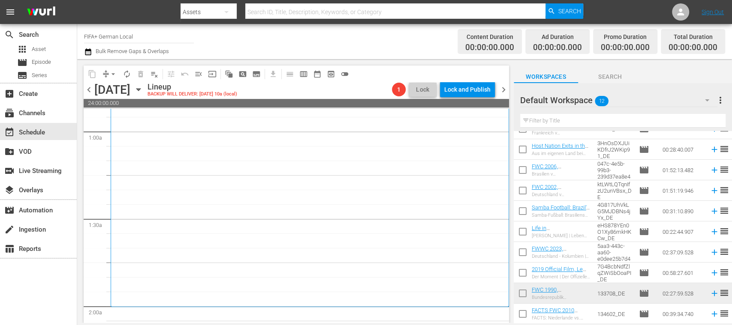
scroll to position [305, 0]
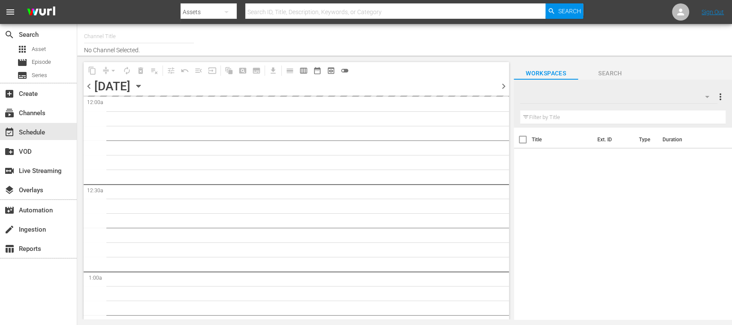
type input "FIFA+ [DEMOGRAPHIC_DATA] Local (1777)"
